Goal: Transaction & Acquisition: Purchase product/service

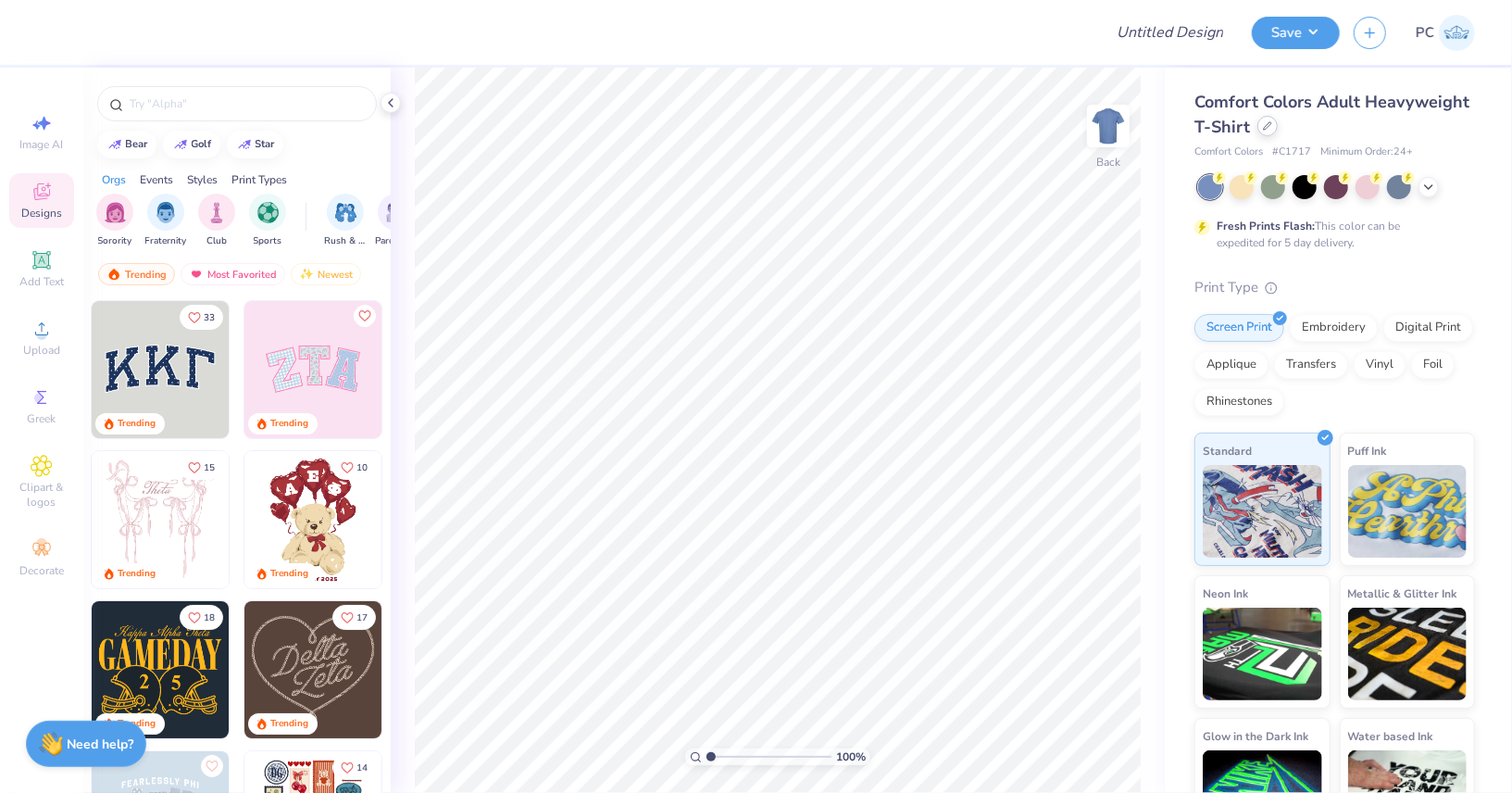
click at [1270, 132] on div at bounding box center [1267, 126] width 20 height 20
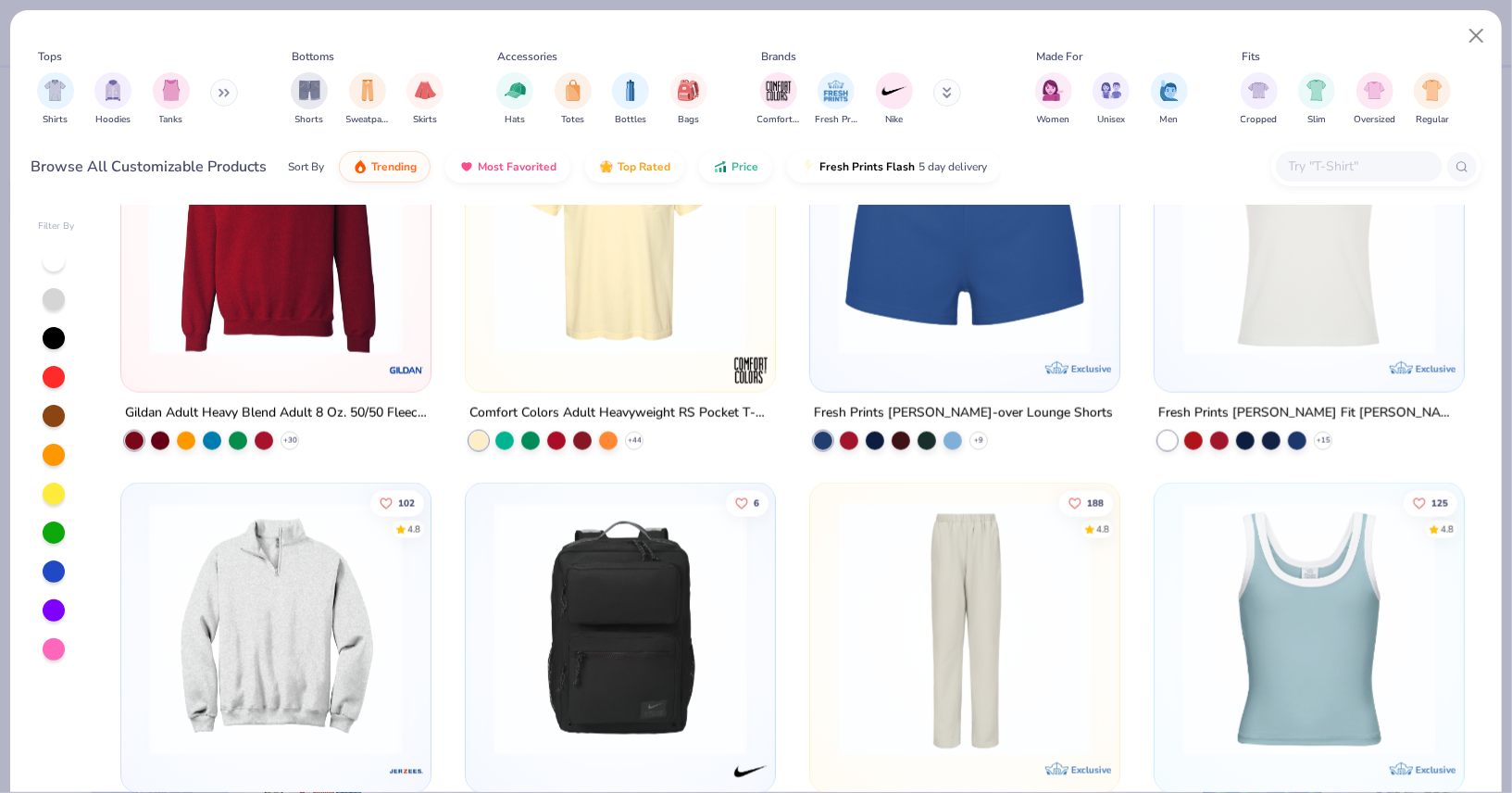
scroll to position [1755, 0]
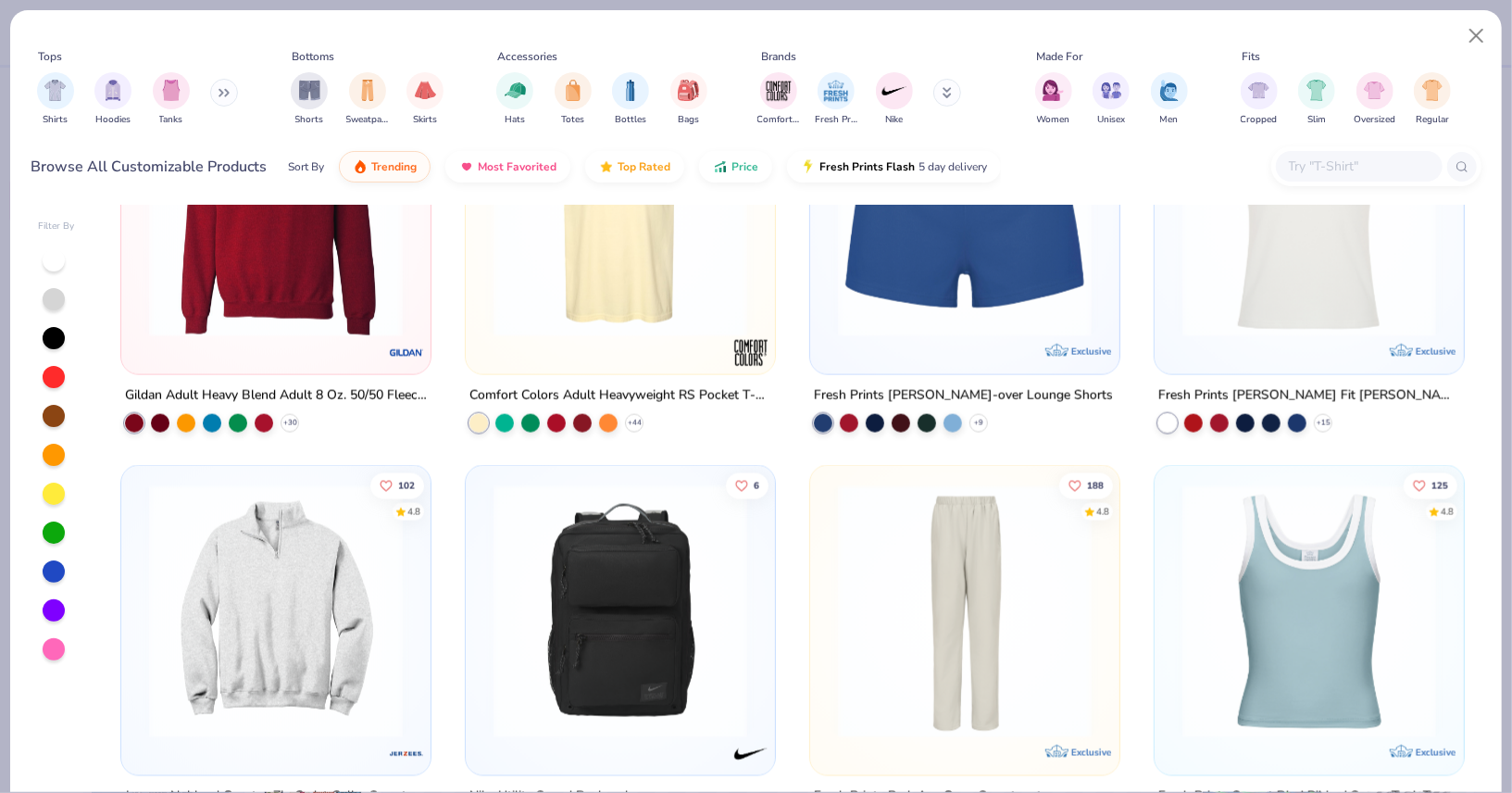
click at [251, 622] on img at bounding box center [275, 612] width 272 height 254
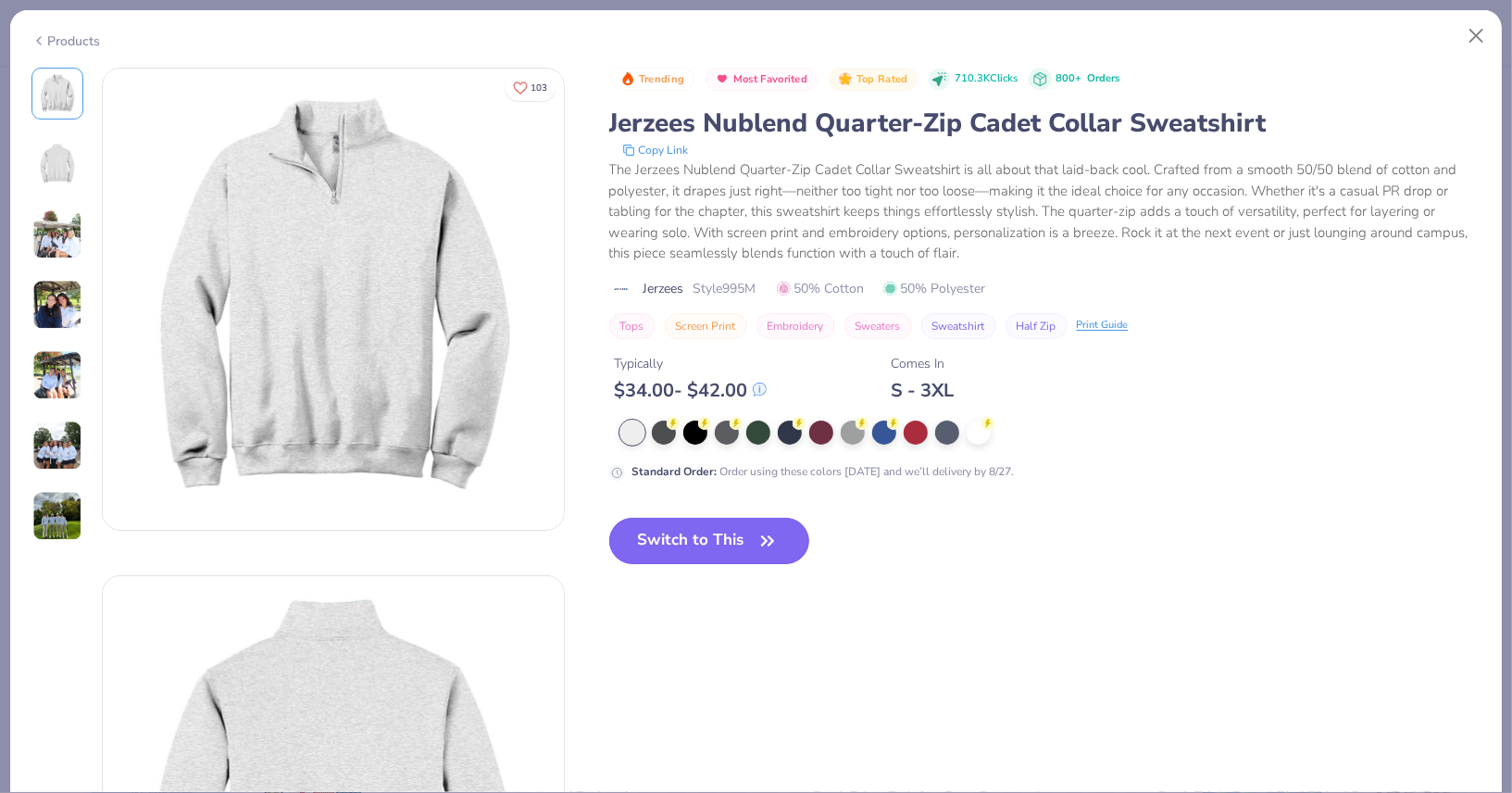
click at [730, 535] on button "Switch to This" at bounding box center [710, 541] width 201 height 47
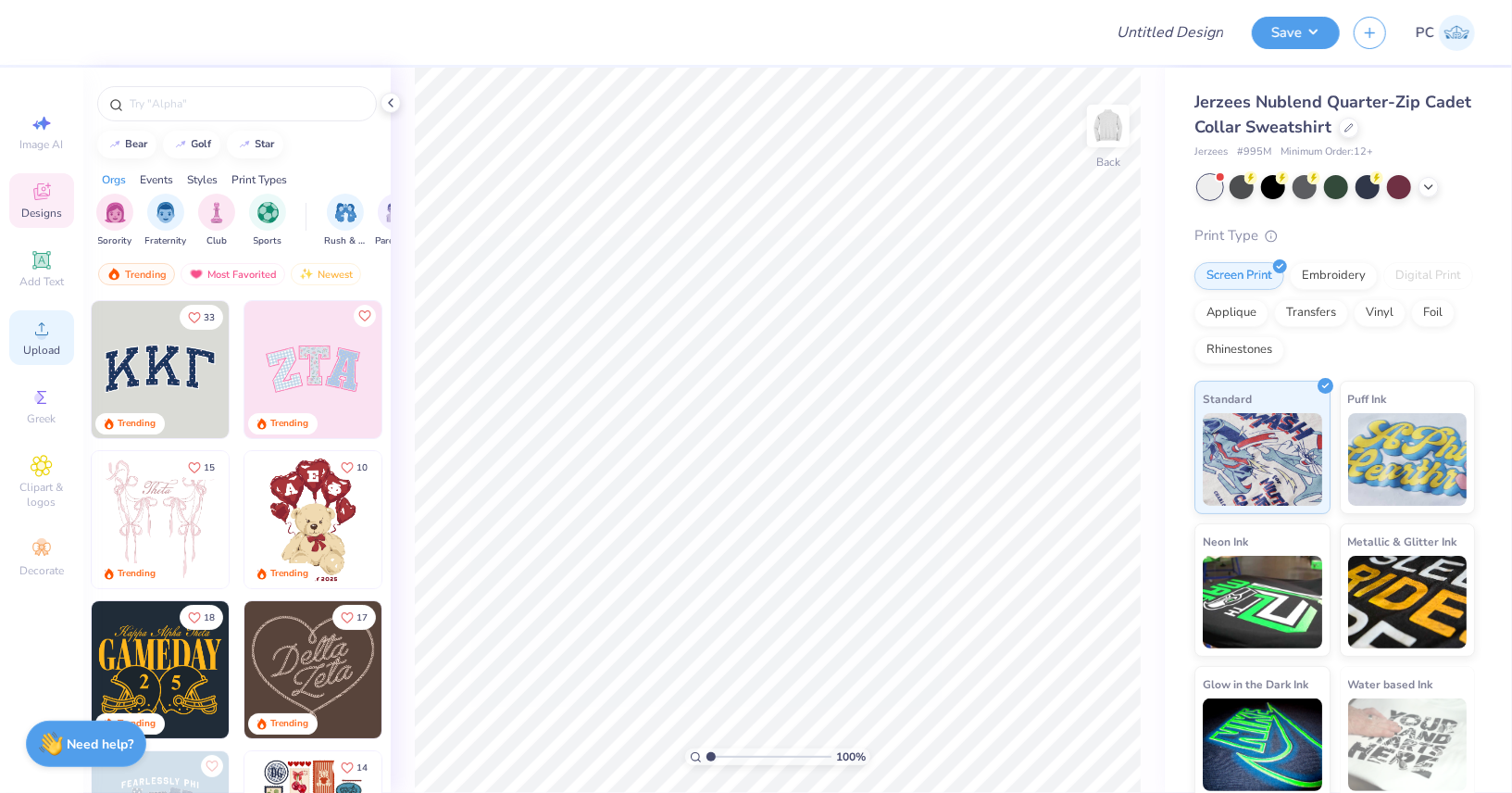
click at [43, 339] on circle at bounding box center [41, 335] width 10 height 10
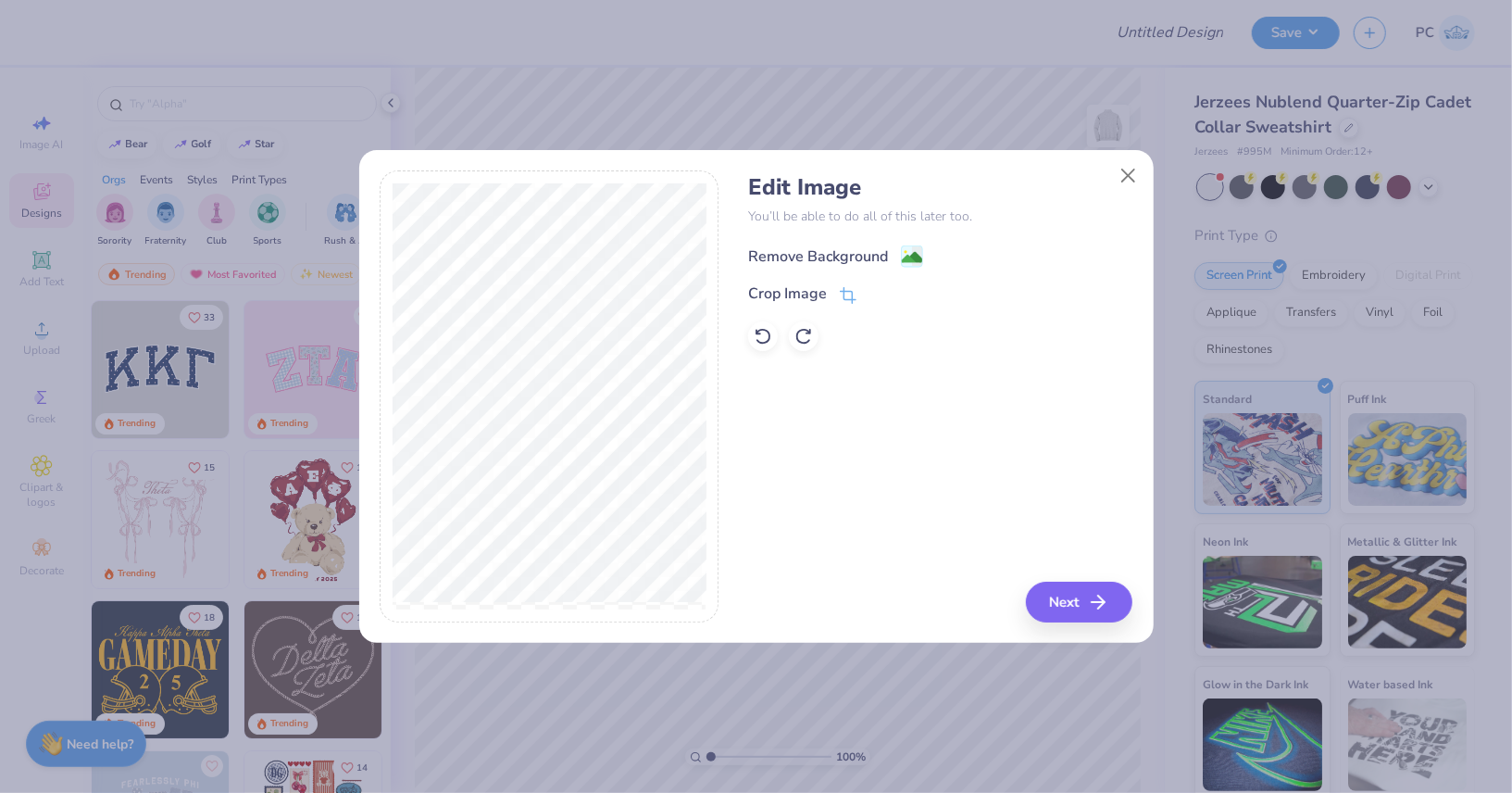
click at [910, 261] on image at bounding box center [911, 258] width 20 height 20
click at [1099, 588] on button "Next" at bounding box center [1082, 603] width 106 height 41
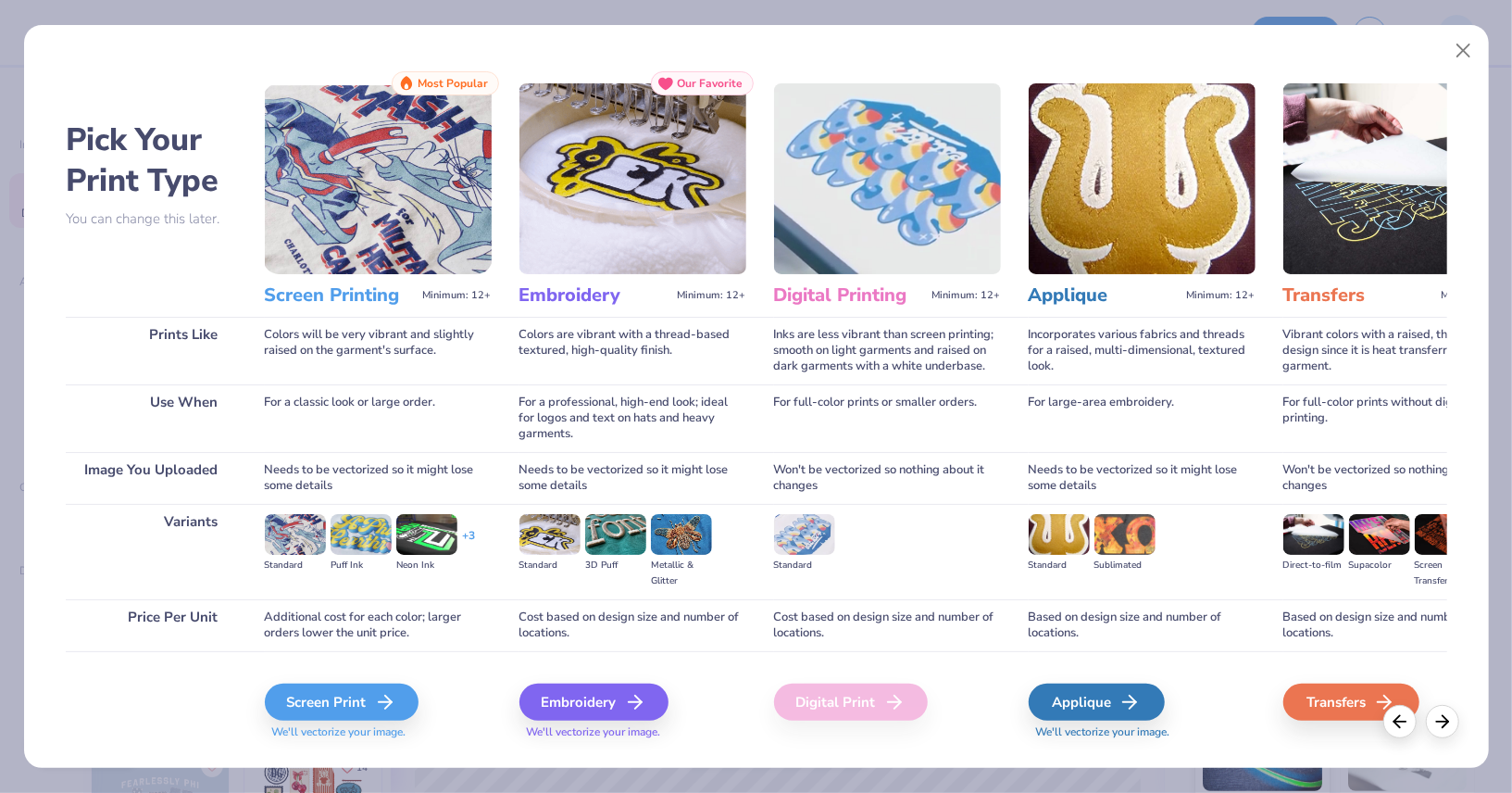
scroll to position [36, 0]
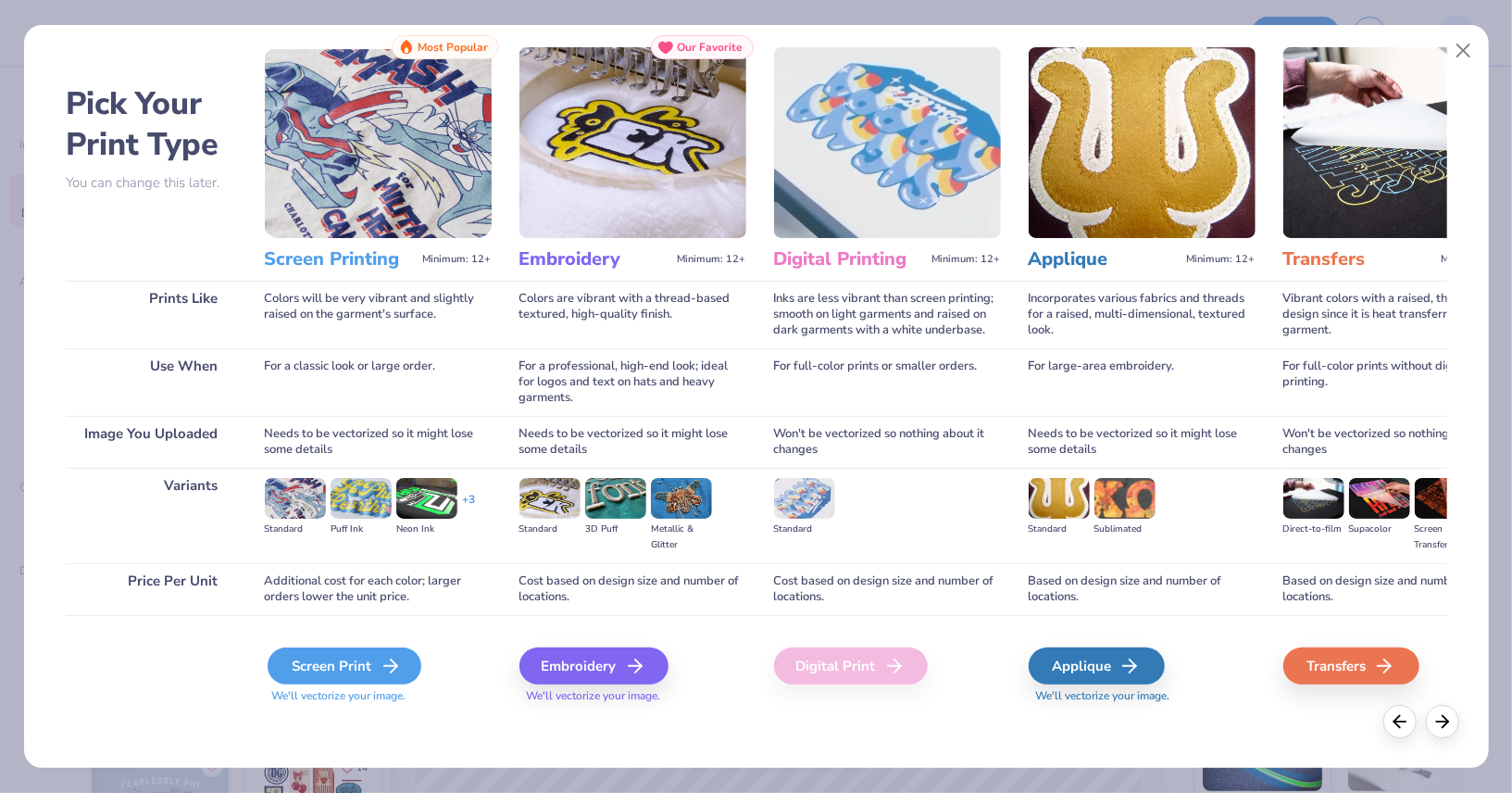
click at [317, 662] on div "Screen Print" at bounding box center [345, 666] width 154 height 37
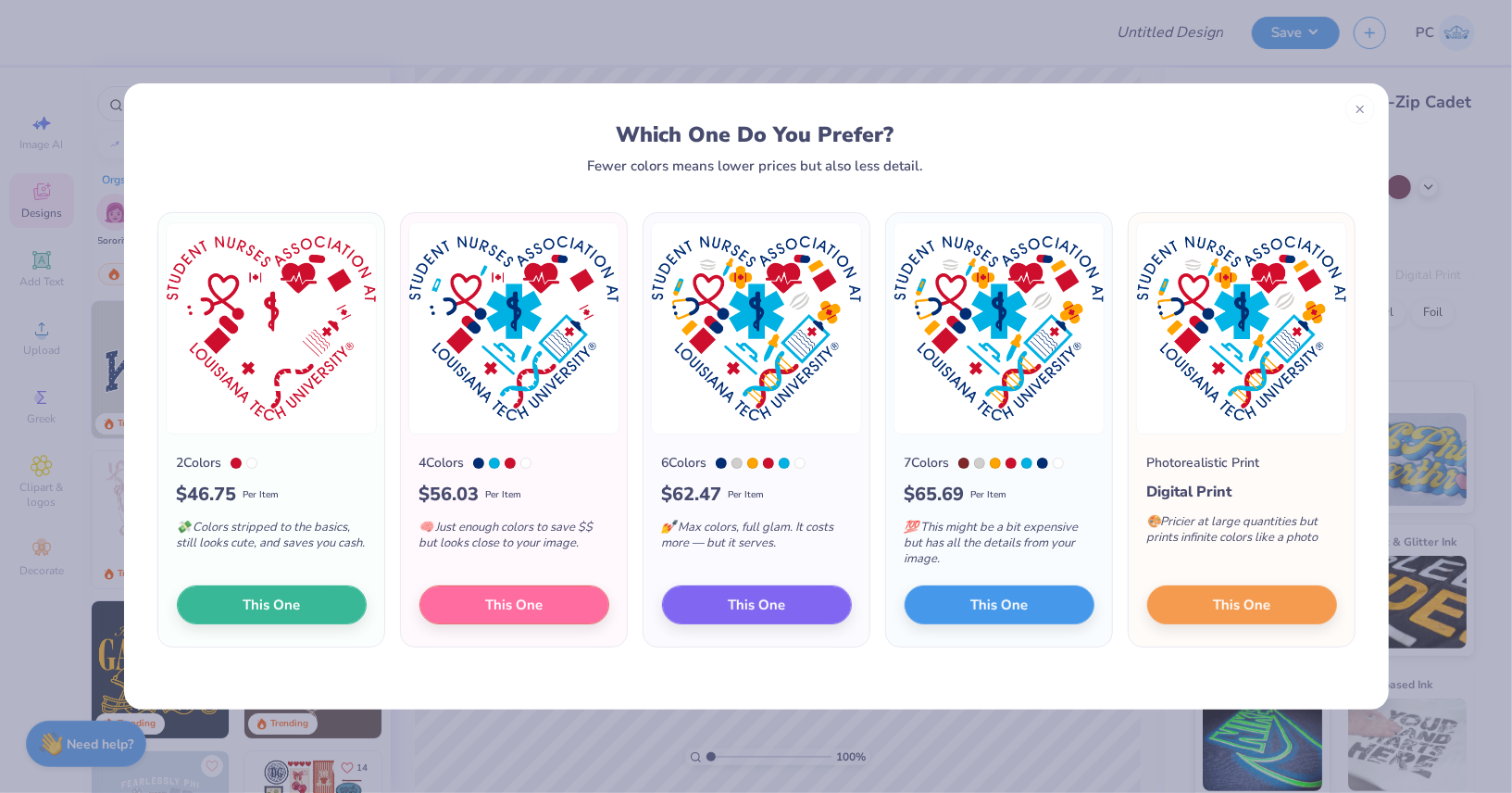
click at [1447, 211] on div "Which One Do You Prefer? Fewer colors means lower prices but also less detail. …" at bounding box center [756, 396] width 1512 height 793
